Goal: Task Accomplishment & Management: Manage account settings

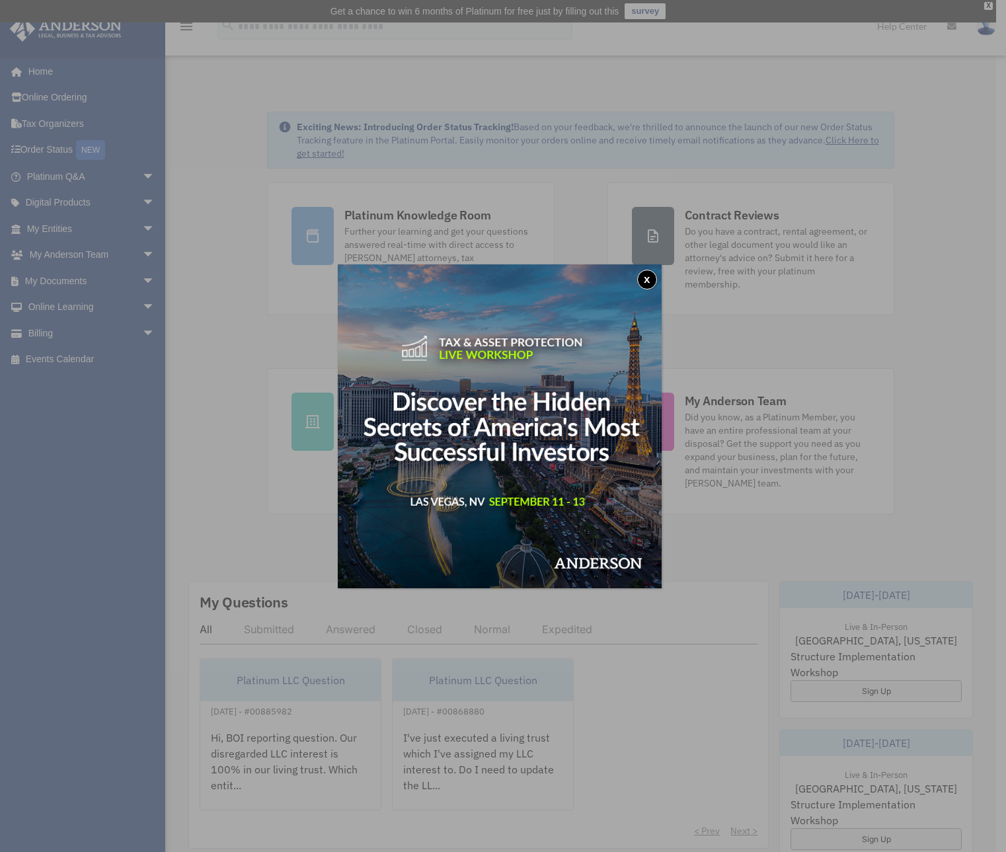
click at [651, 275] on button "x" at bounding box center [647, 280] width 20 height 20
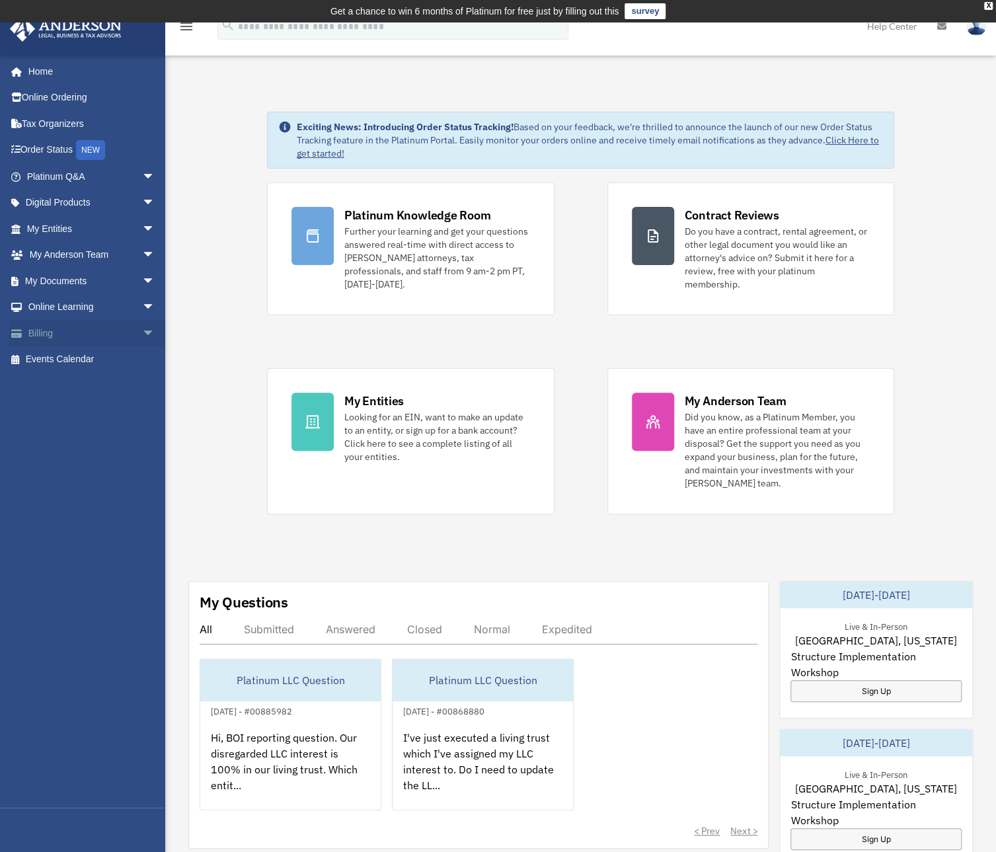
click at [54, 334] on link "Billing arrow_drop_down" at bounding box center [92, 333] width 166 height 26
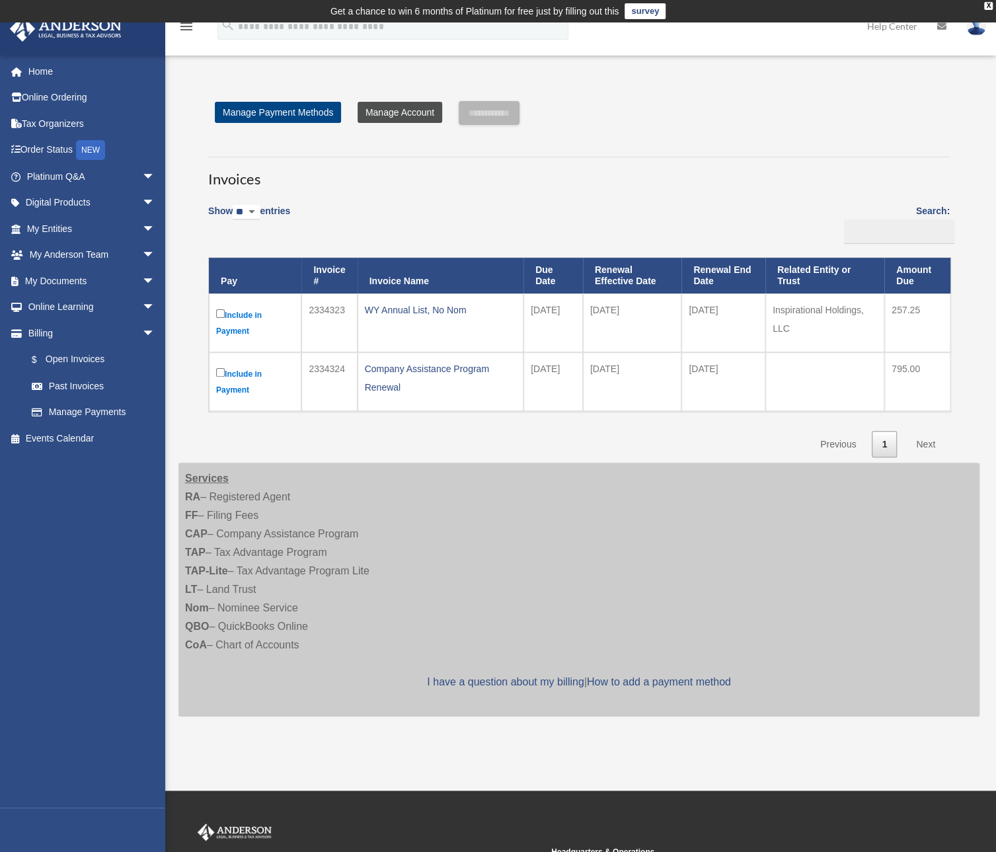
click at [385, 115] on link "Manage Account" at bounding box center [400, 112] width 85 height 21
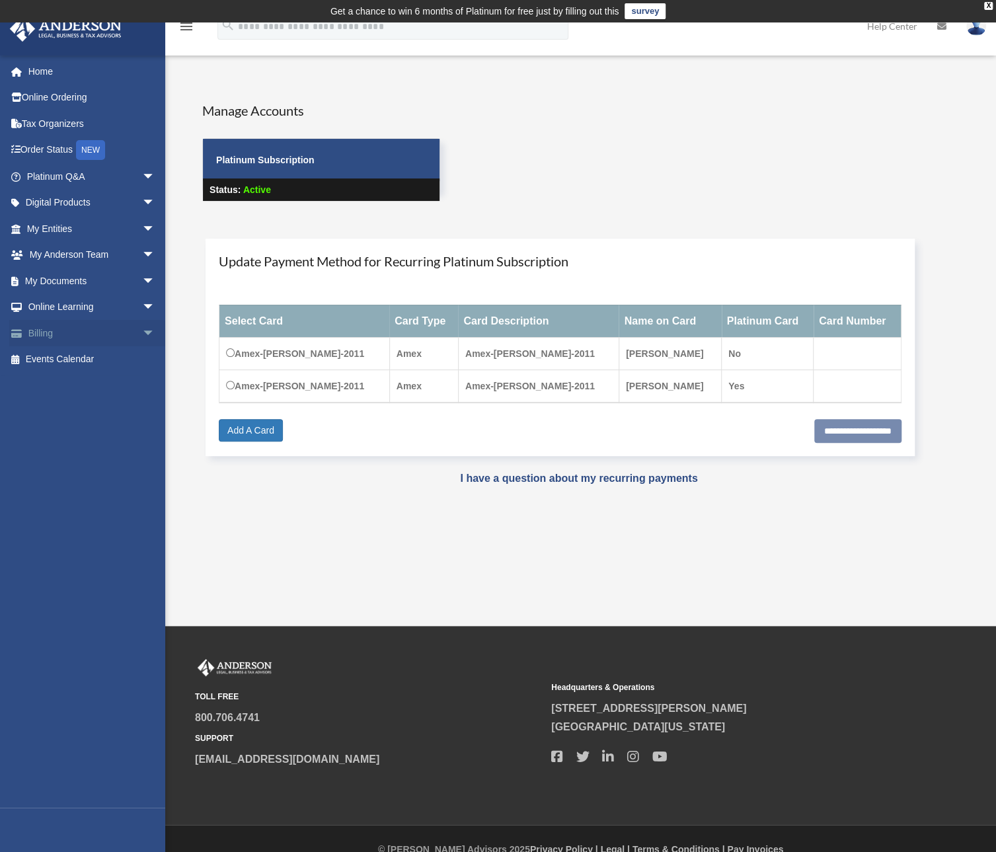
click at [46, 336] on link "Billing arrow_drop_down" at bounding box center [92, 333] width 166 height 26
click at [142, 333] on span "arrow_drop_down" at bounding box center [155, 333] width 26 height 27
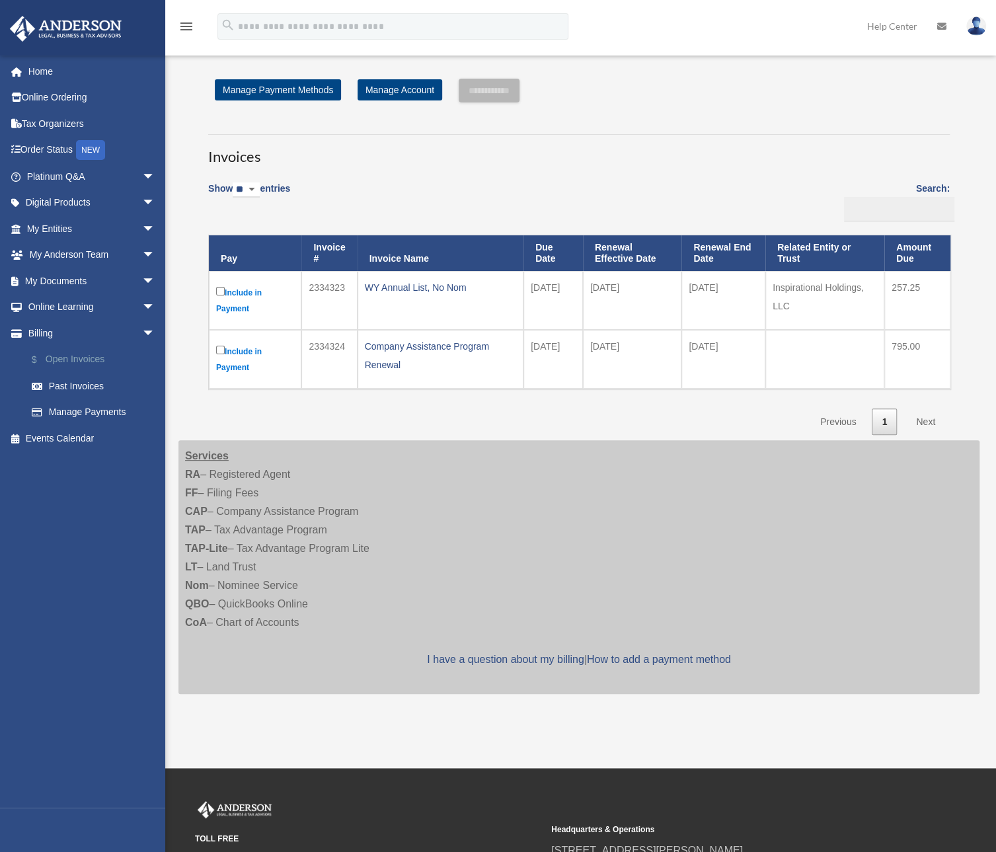
click at [85, 360] on link "$ Open Invoices" at bounding box center [97, 359] width 157 height 27
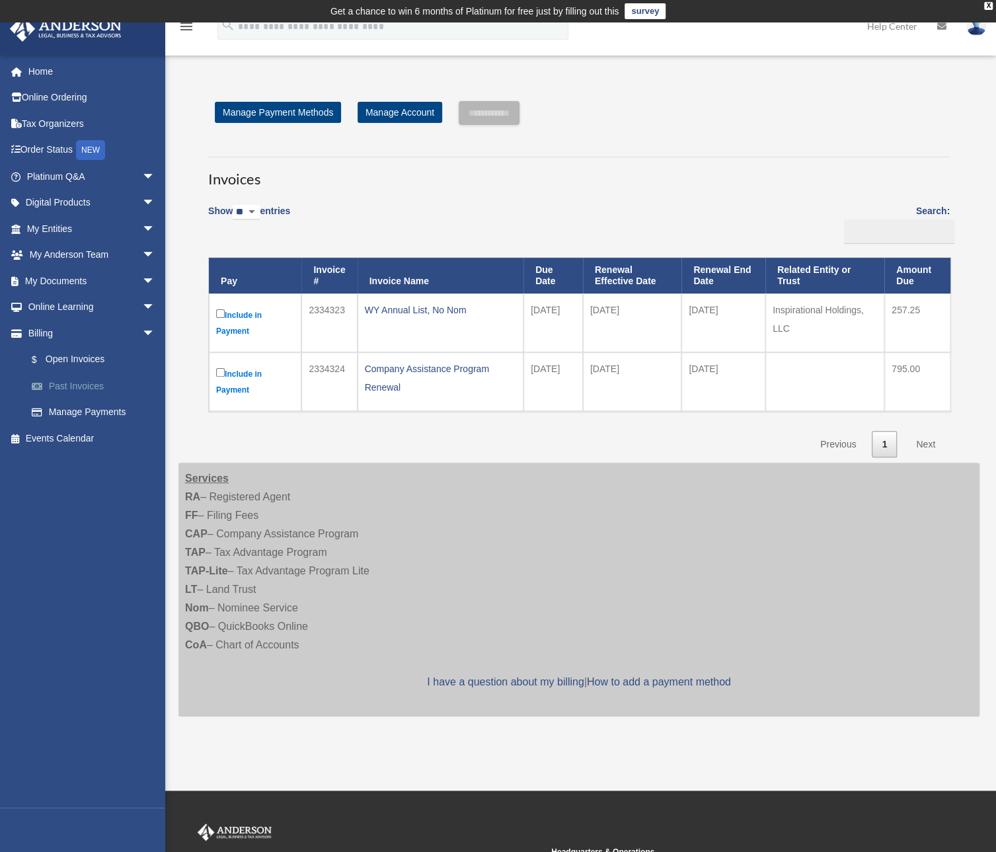
click at [91, 383] on link "Past Invoices" at bounding box center [97, 386] width 157 height 26
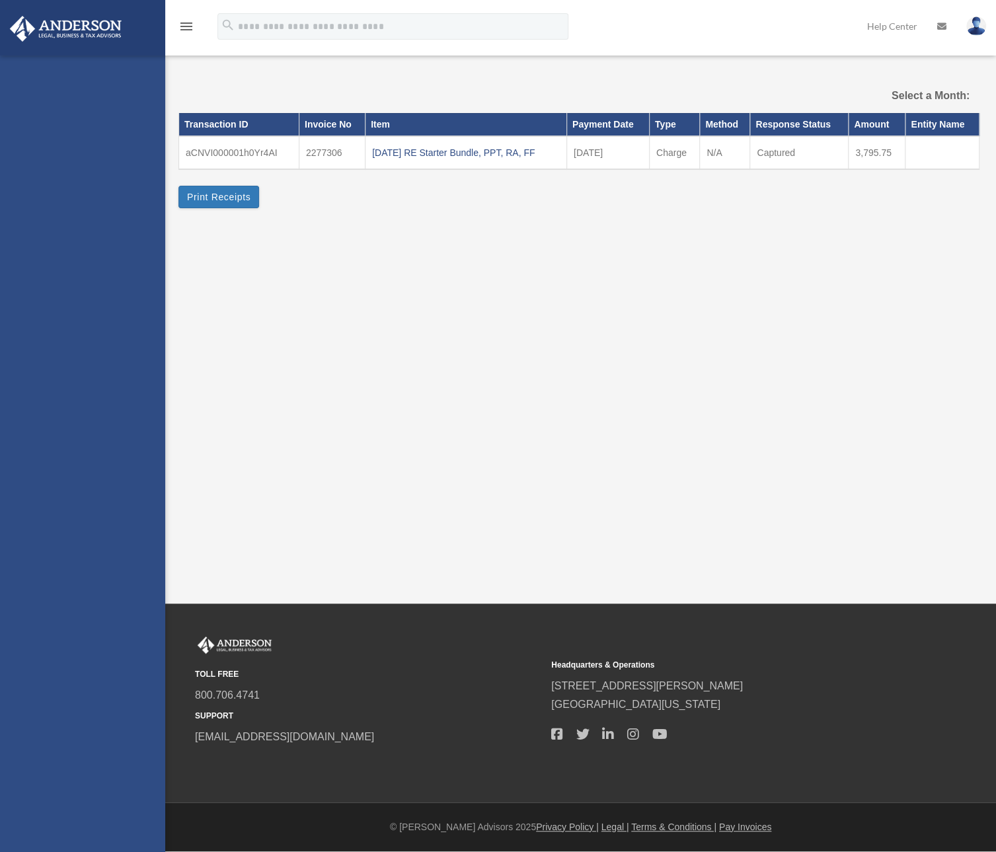
select select
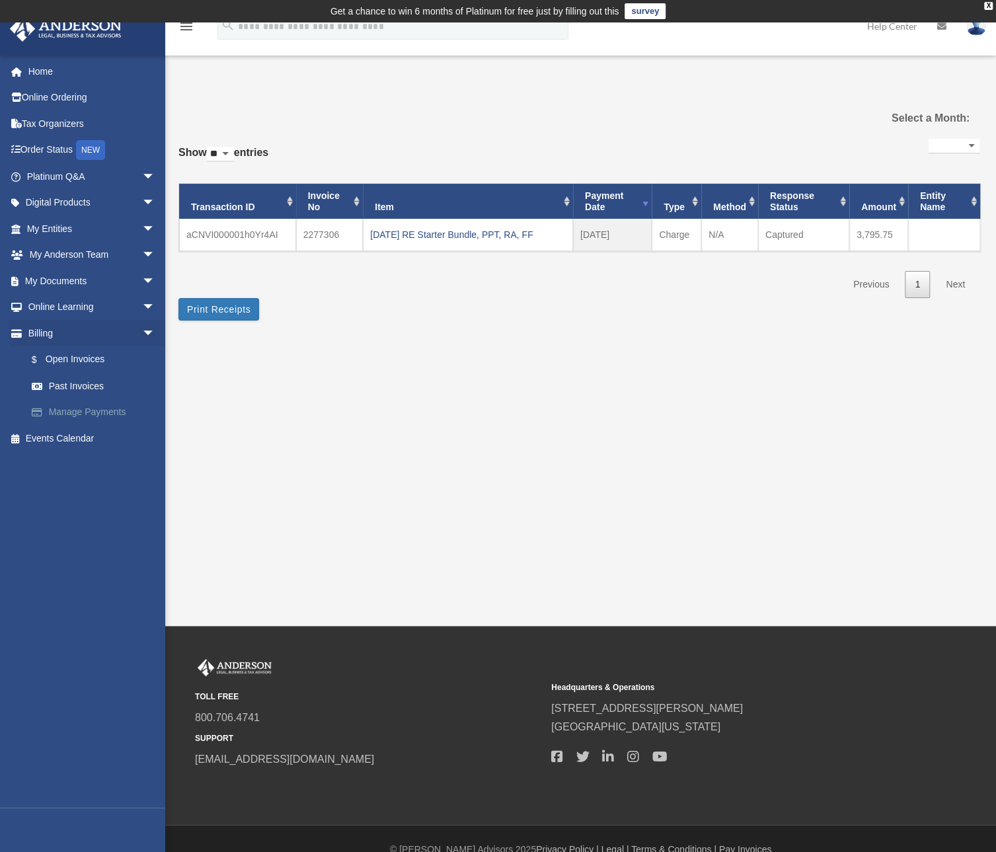
click at [81, 412] on link "Manage Payments" at bounding box center [97, 412] width 157 height 26
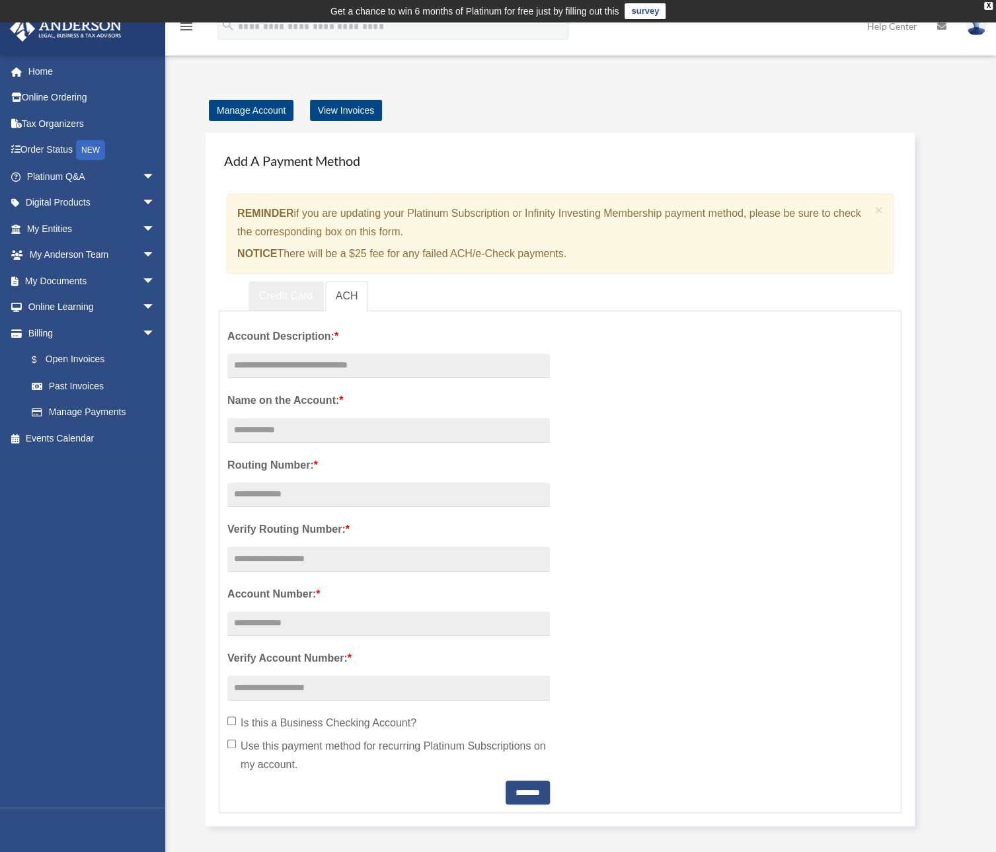
click at [279, 296] on link "Credit Card" at bounding box center [285, 297] width 75 height 30
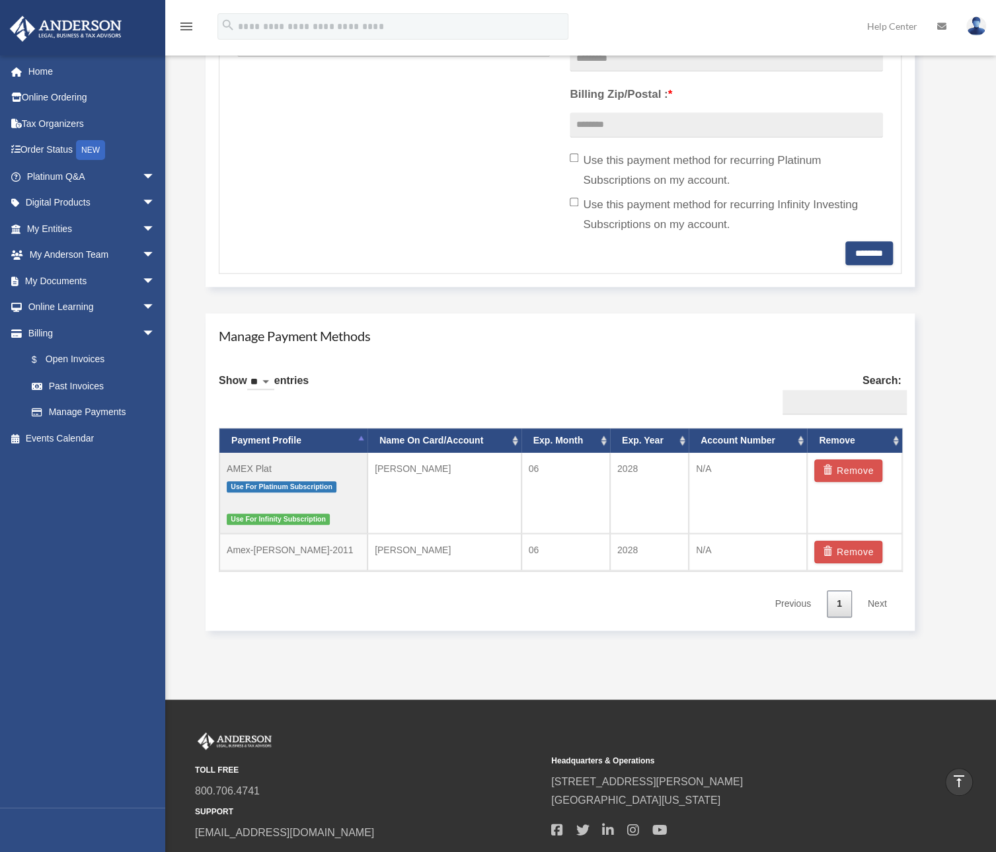
scroll to position [529, 0]
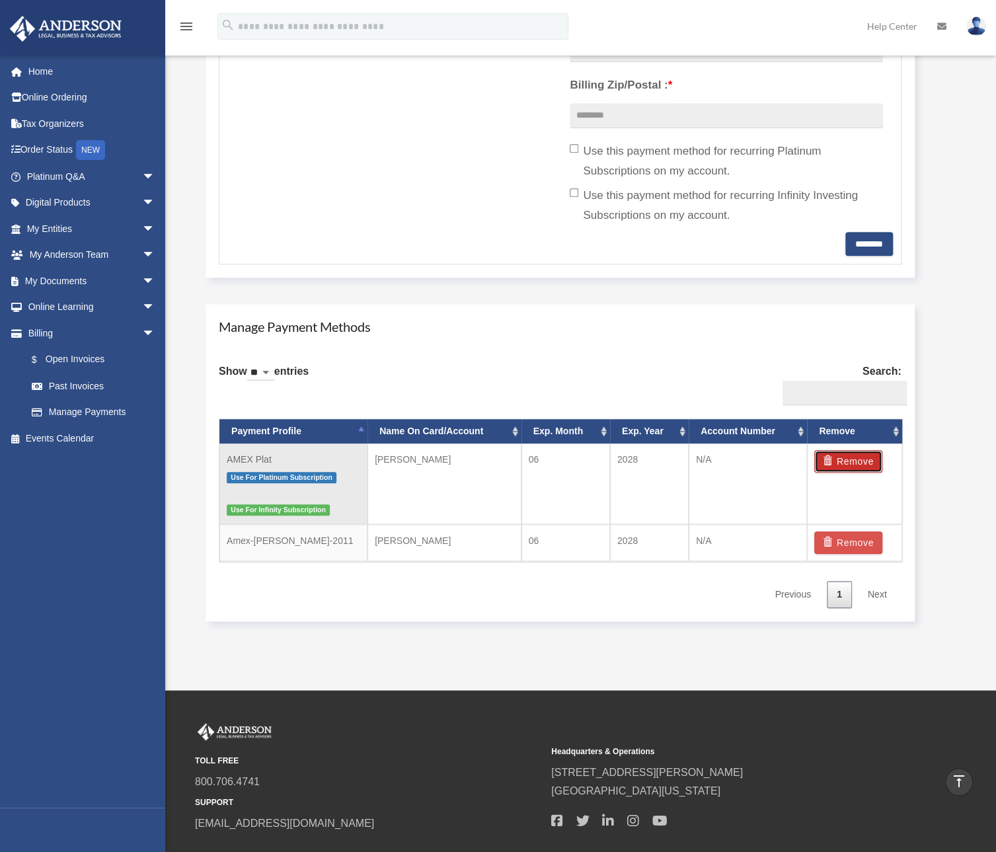
click at [847, 458] on button "Remove" at bounding box center [848, 461] width 68 height 22
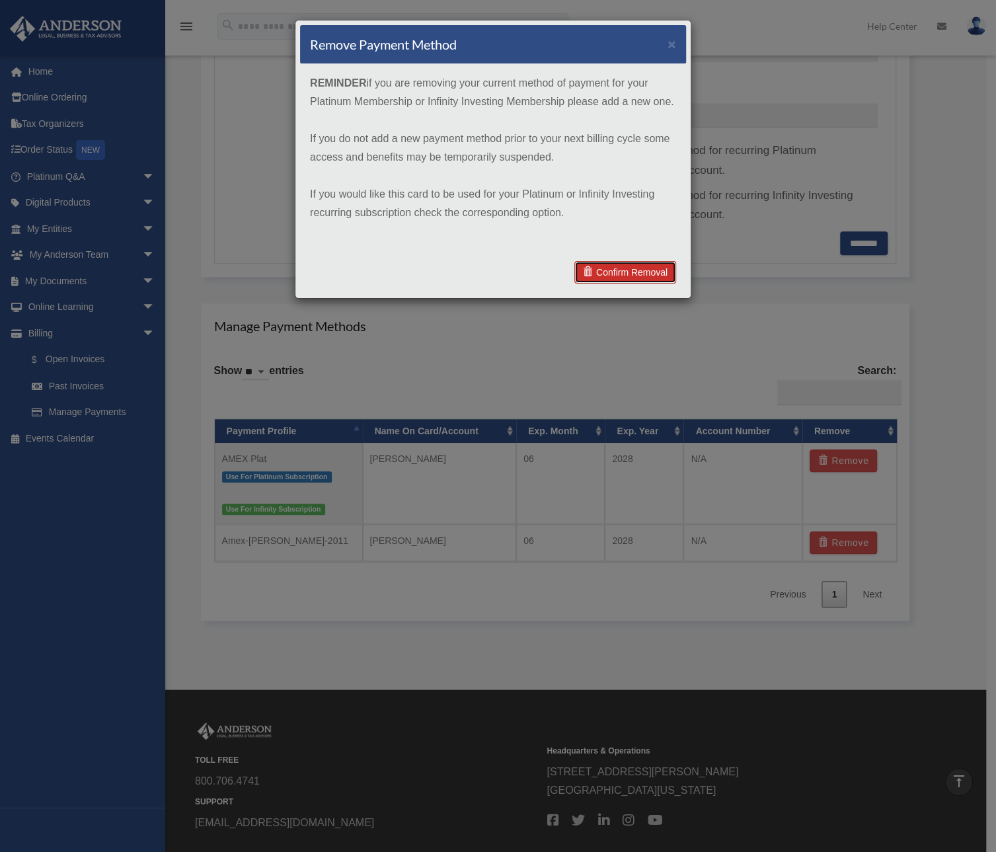
click at [629, 268] on link "Confirm Removal" at bounding box center [625, 272] width 102 height 22
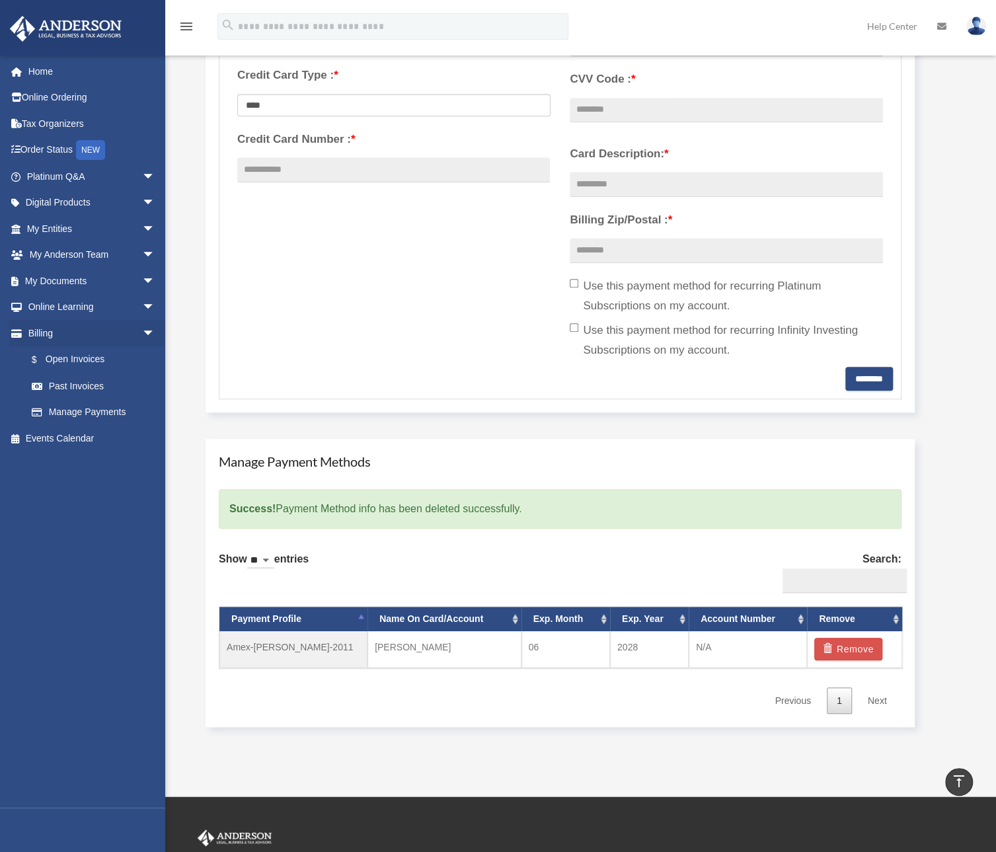
scroll to position [385, 0]
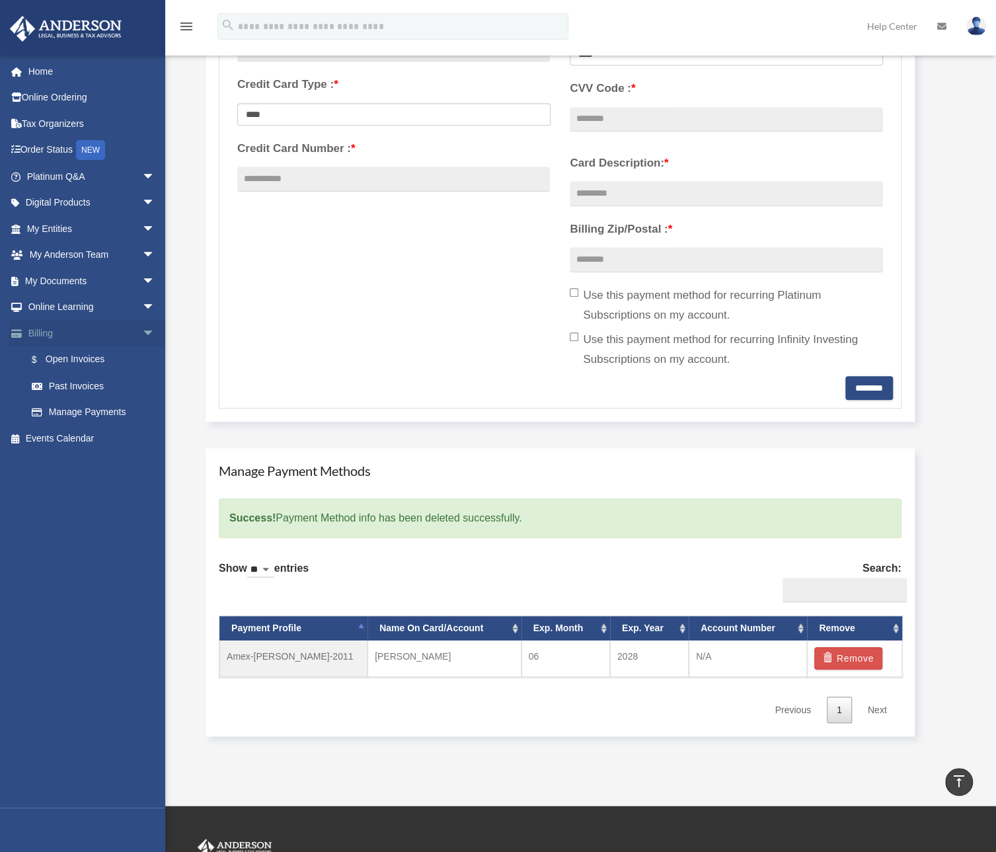
click at [45, 335] on link "Billing arrow_drop_down" at bounding box center [92, 333] width 166 height 26
click at [89, 410] on link "Manage Payments" at bounding box center [97, 412] width 157 height 26
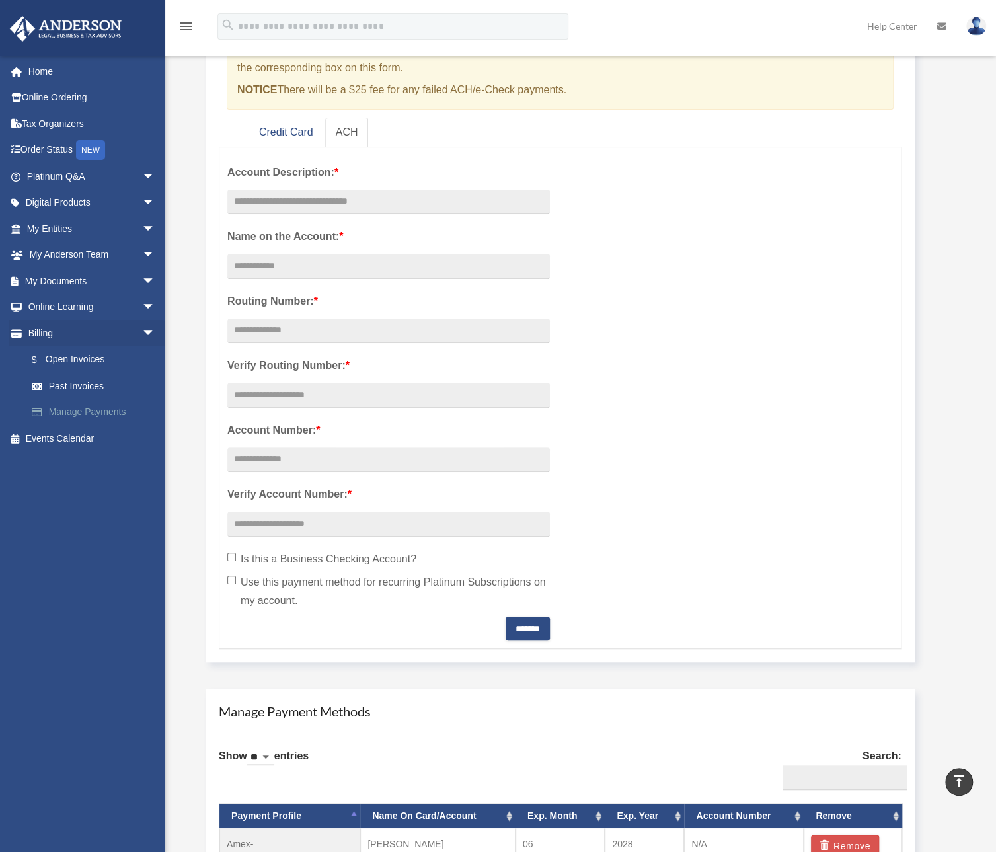
scroll to position [132, 0]
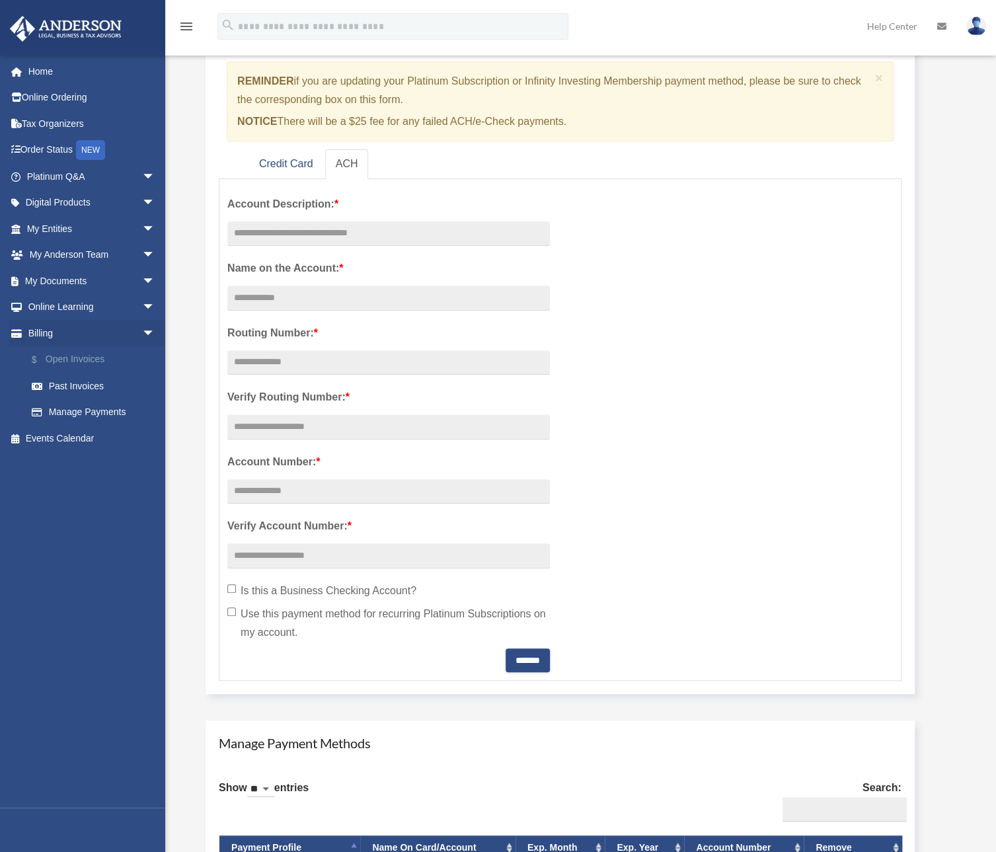
click at [81, 358] on link "$ Open Invoices" at bounding box center [97, 359] width 157 height 27
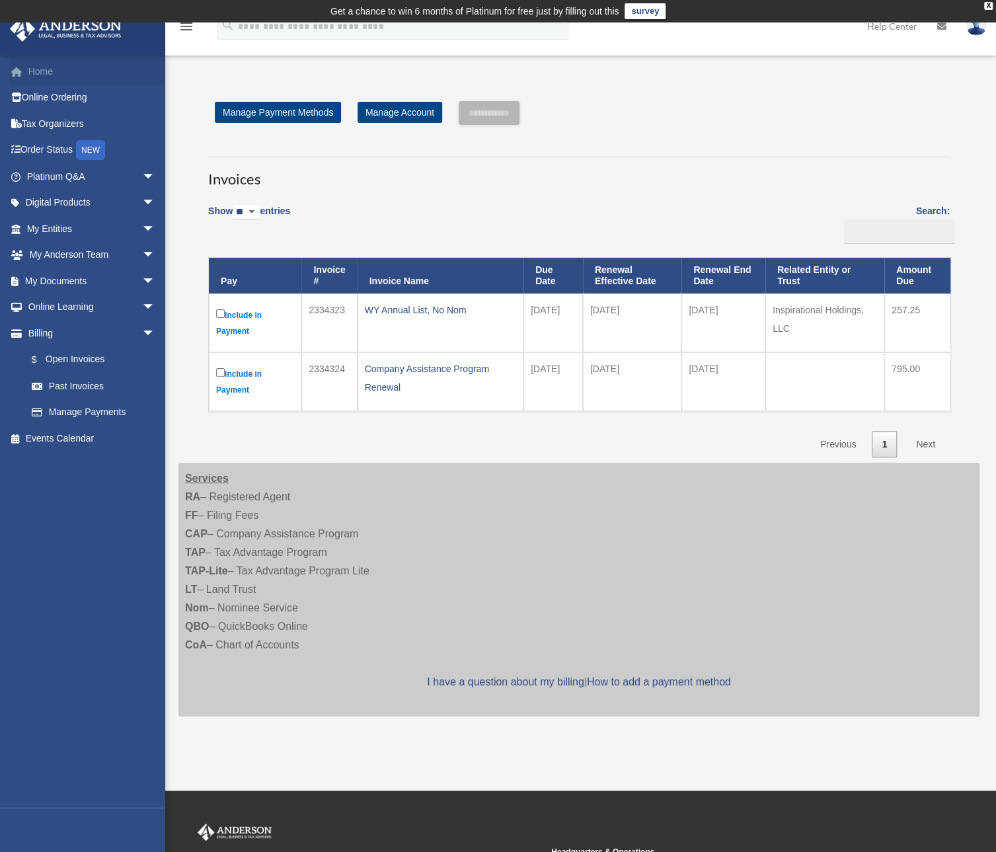
click at [50, 74] on link "Home" at bounding box center [92, 71] width 166 height 26
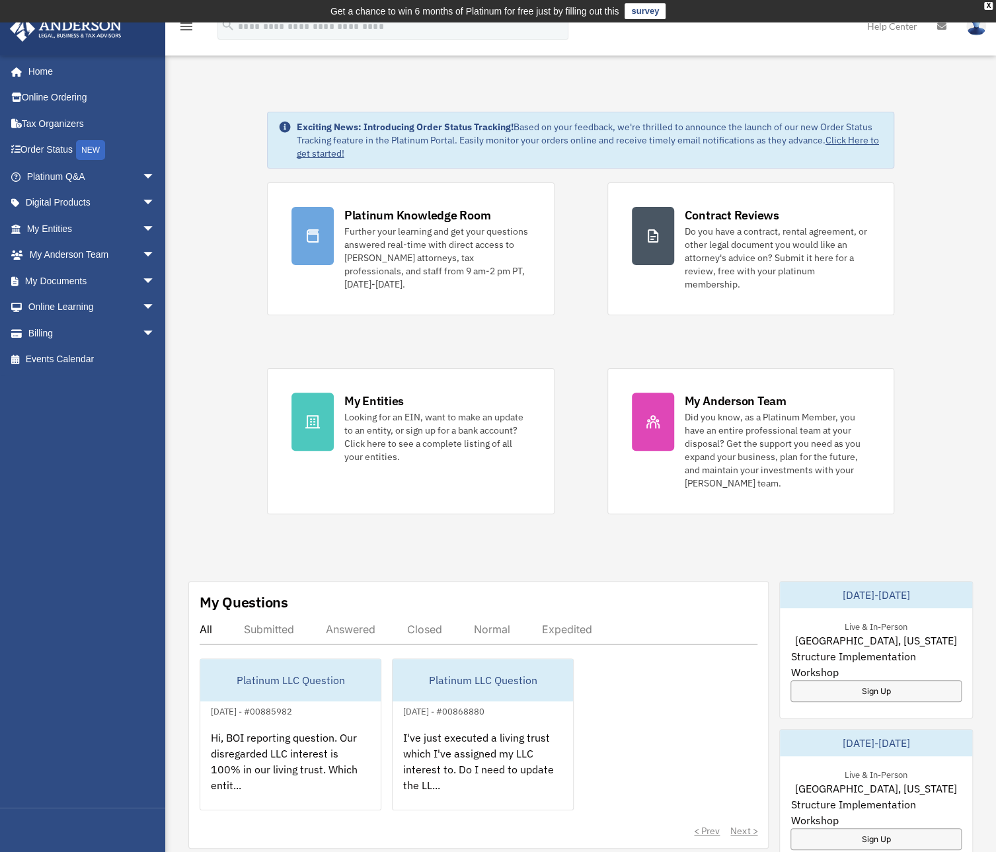
click at [977, 35] on img at bounding box center [976, 26] width 20 height 19
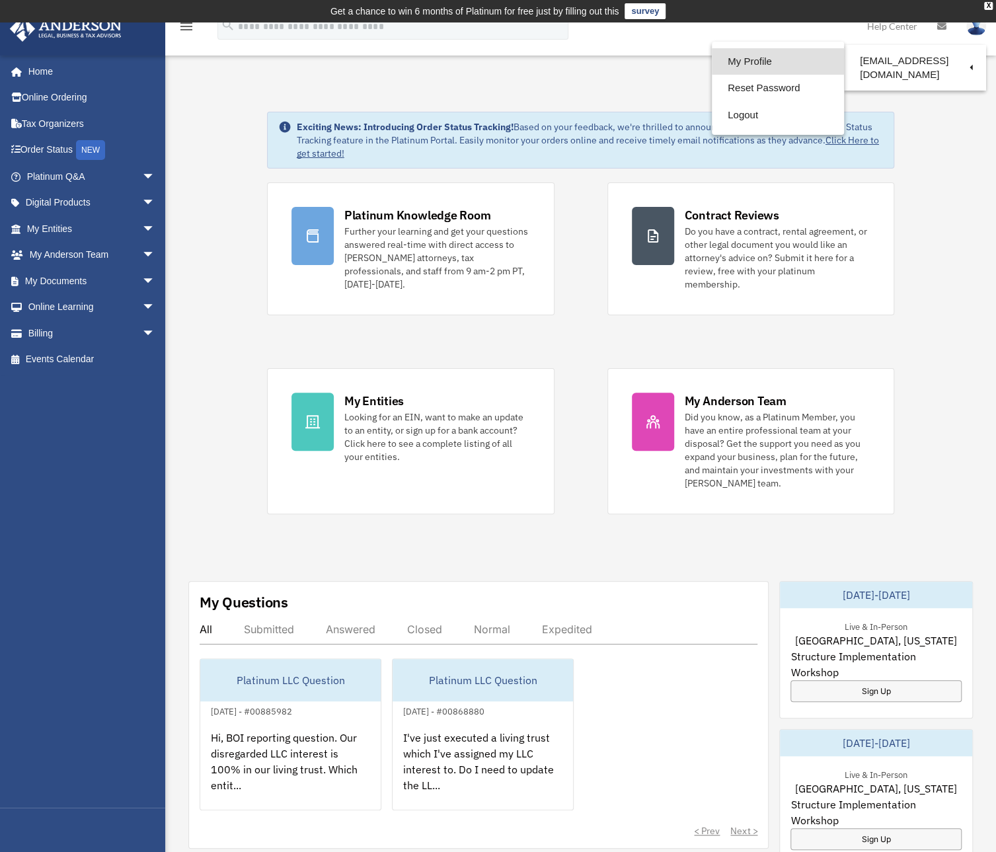
click at [737, 57] on link "My Profile" at bounding box center [778, 61] width 132 height 27
